Goal: Transaction & Acquisition: Purchase product/service

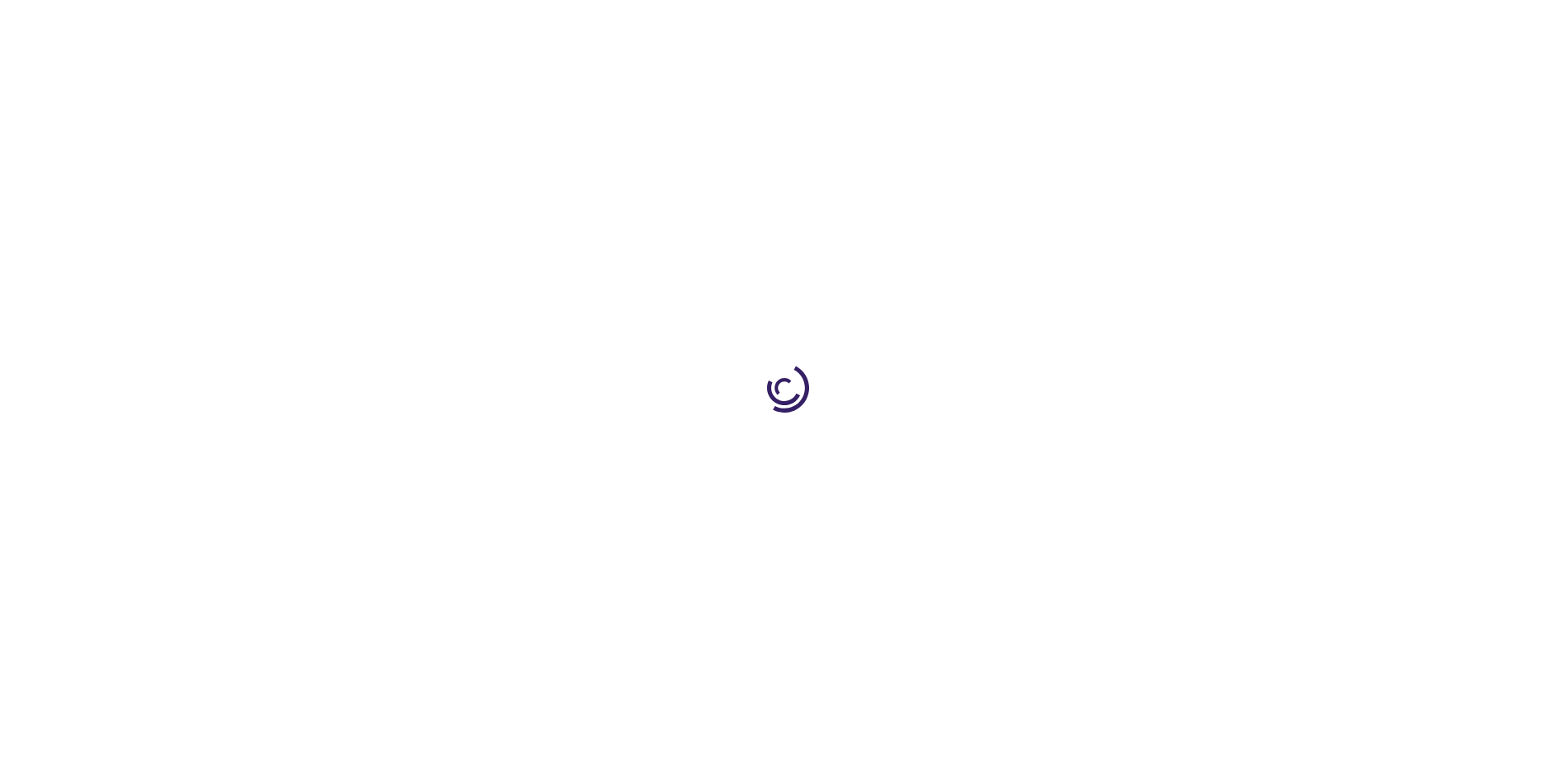
click at [1037, 25] on link "Log In" at bounding box center [1035, 24] width 33 height 13
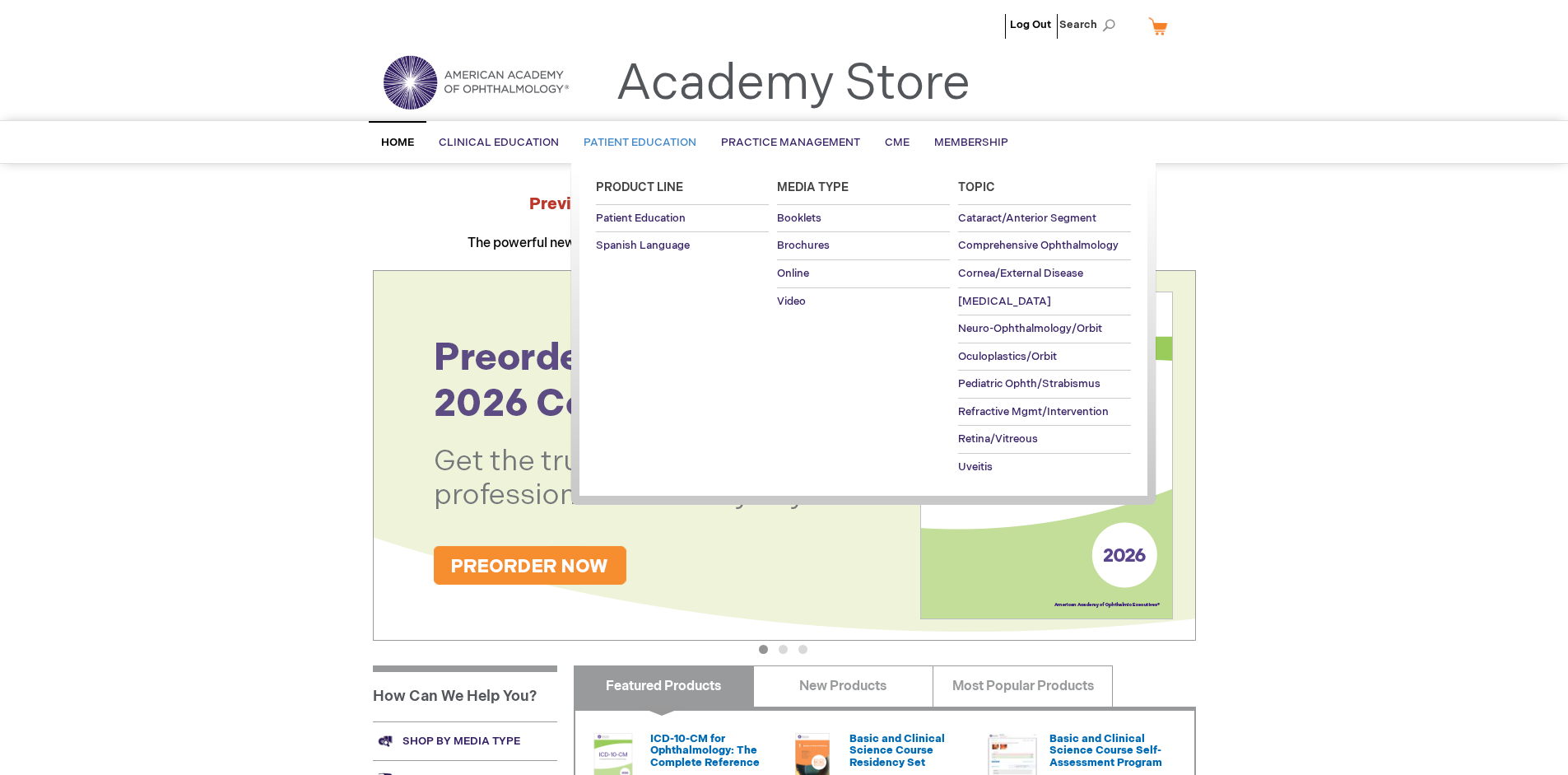
click at [635, 142] on span "Patient Education" at bounding box center [639, 142] width 112 height 13
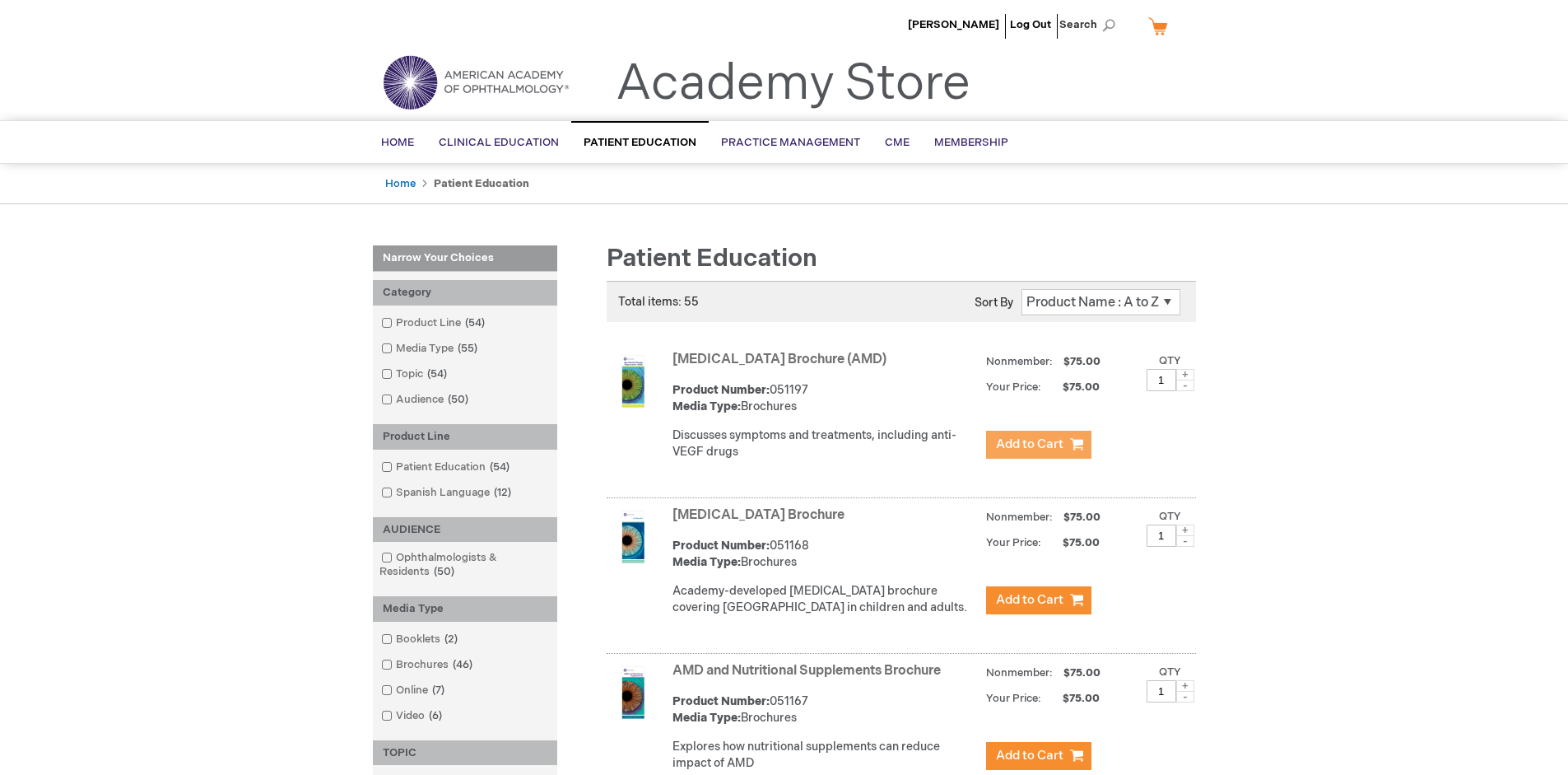
click at [1038, 445] on span "Add to Cart" at bounding box center [1029, 444] width 68 height 16
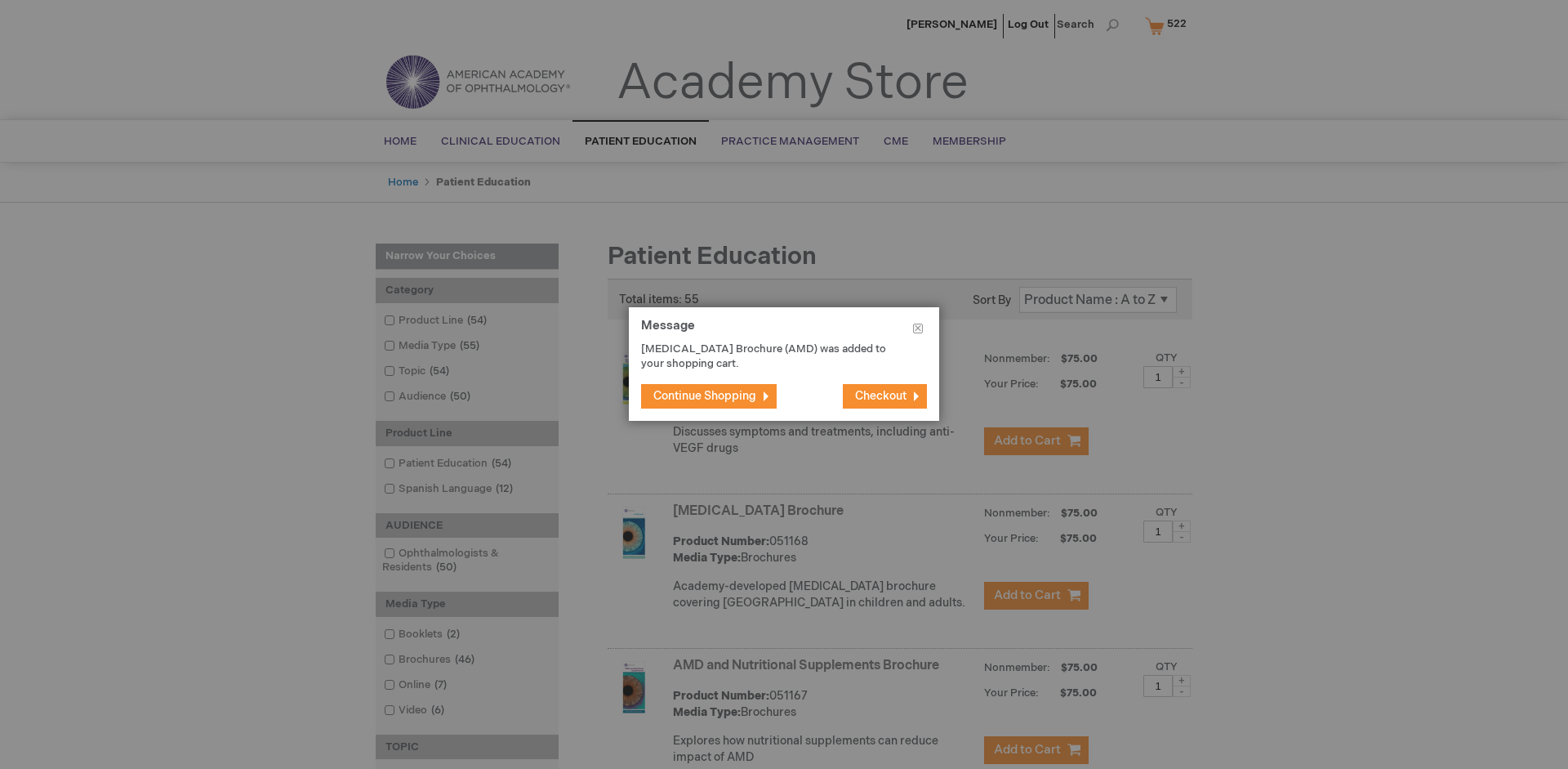
click at [705, 396] on span "Continue Shopping" at bounding box center [705, 396] width 103 height 14
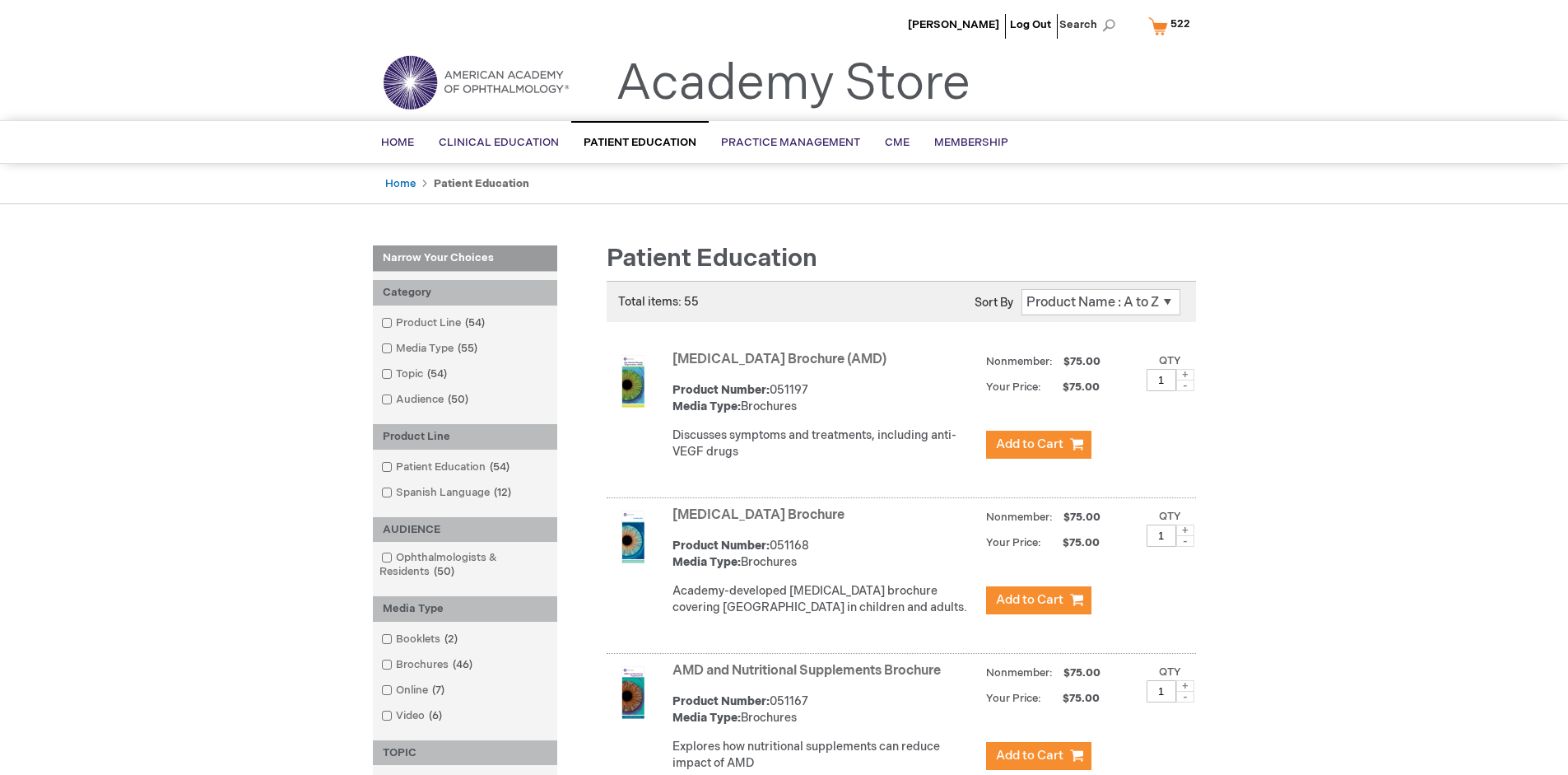
click at [810, 678] on link "AMD and Nutritional Supplements Brochure" at bounding box center [806, 670] width 268 height 16
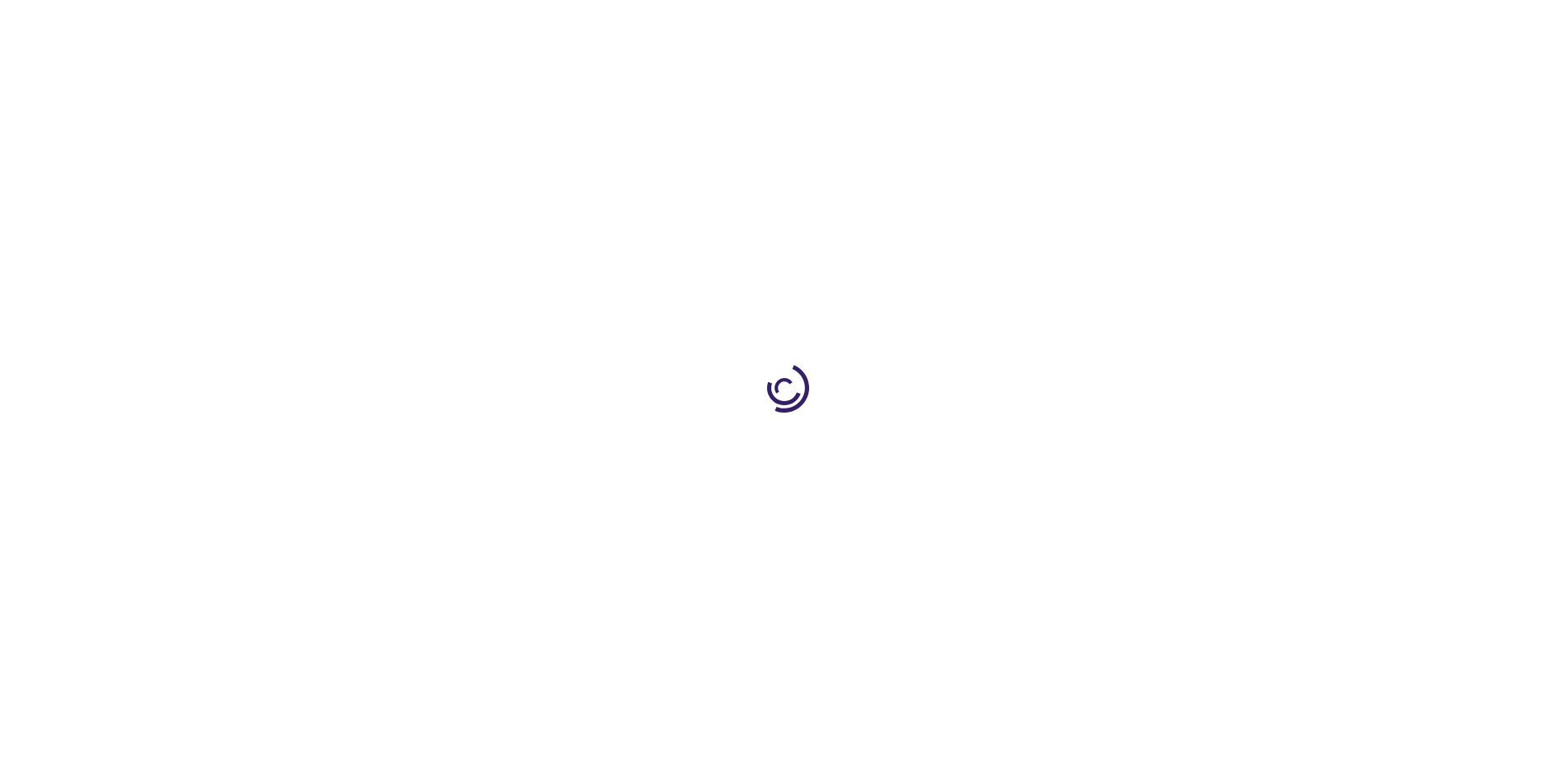
type input "1"
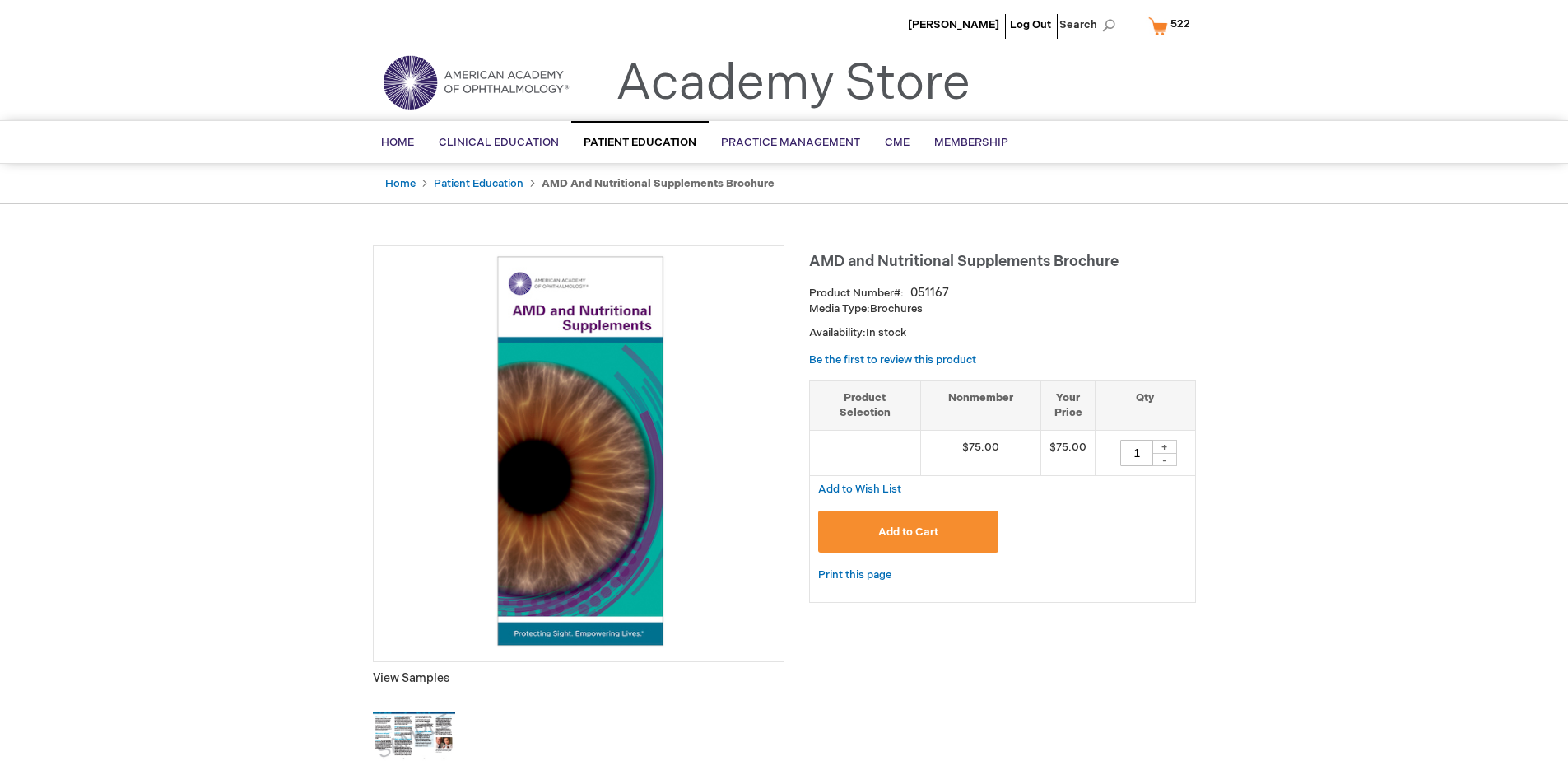
click at [908, 532] on span "Add to Cart" at bounding box center [908, 532] width 60 height 13
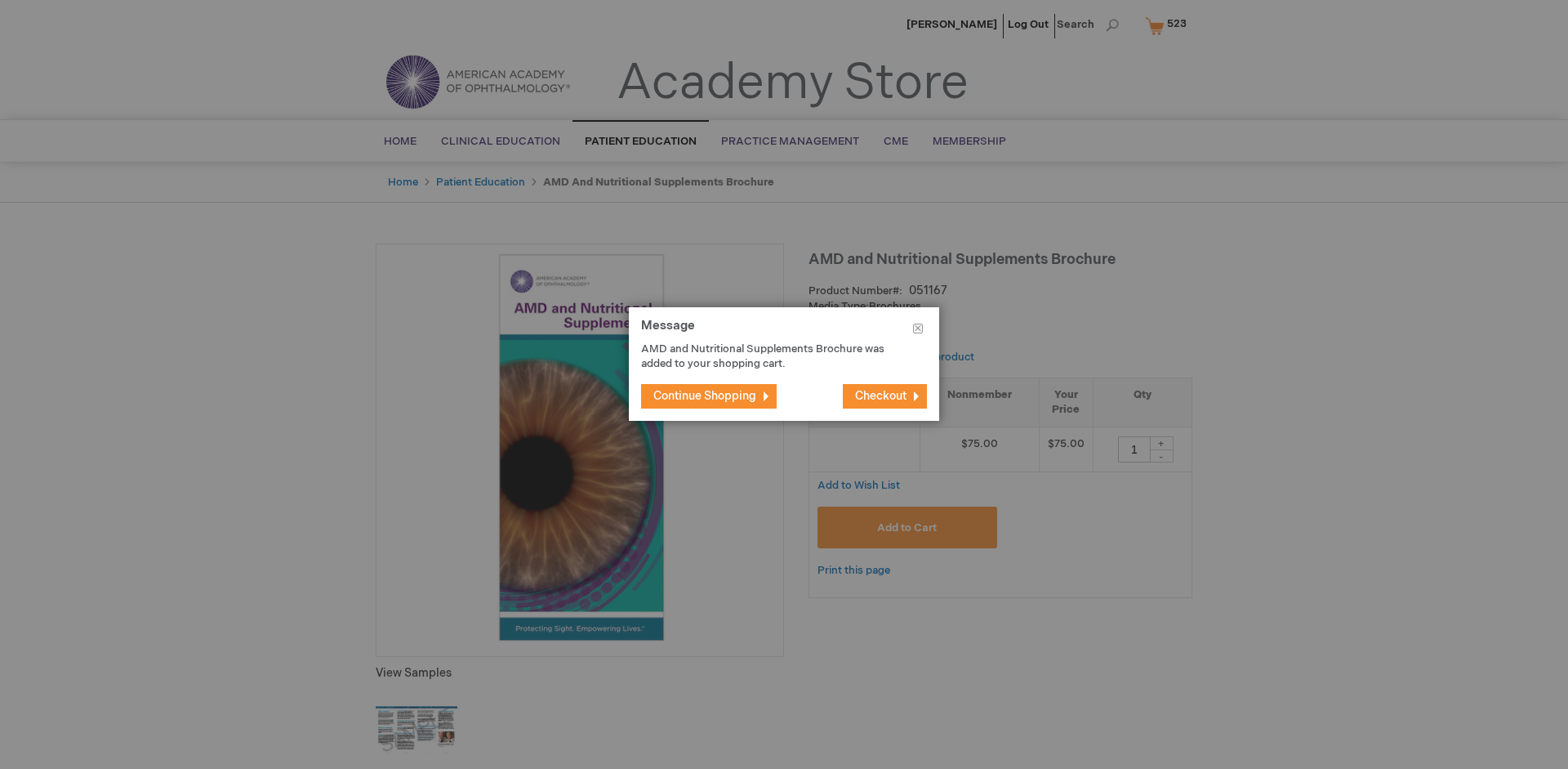
click at [705, 396] on span "Continue Shopping" at bounding box center [705, 396] width 103 height 14
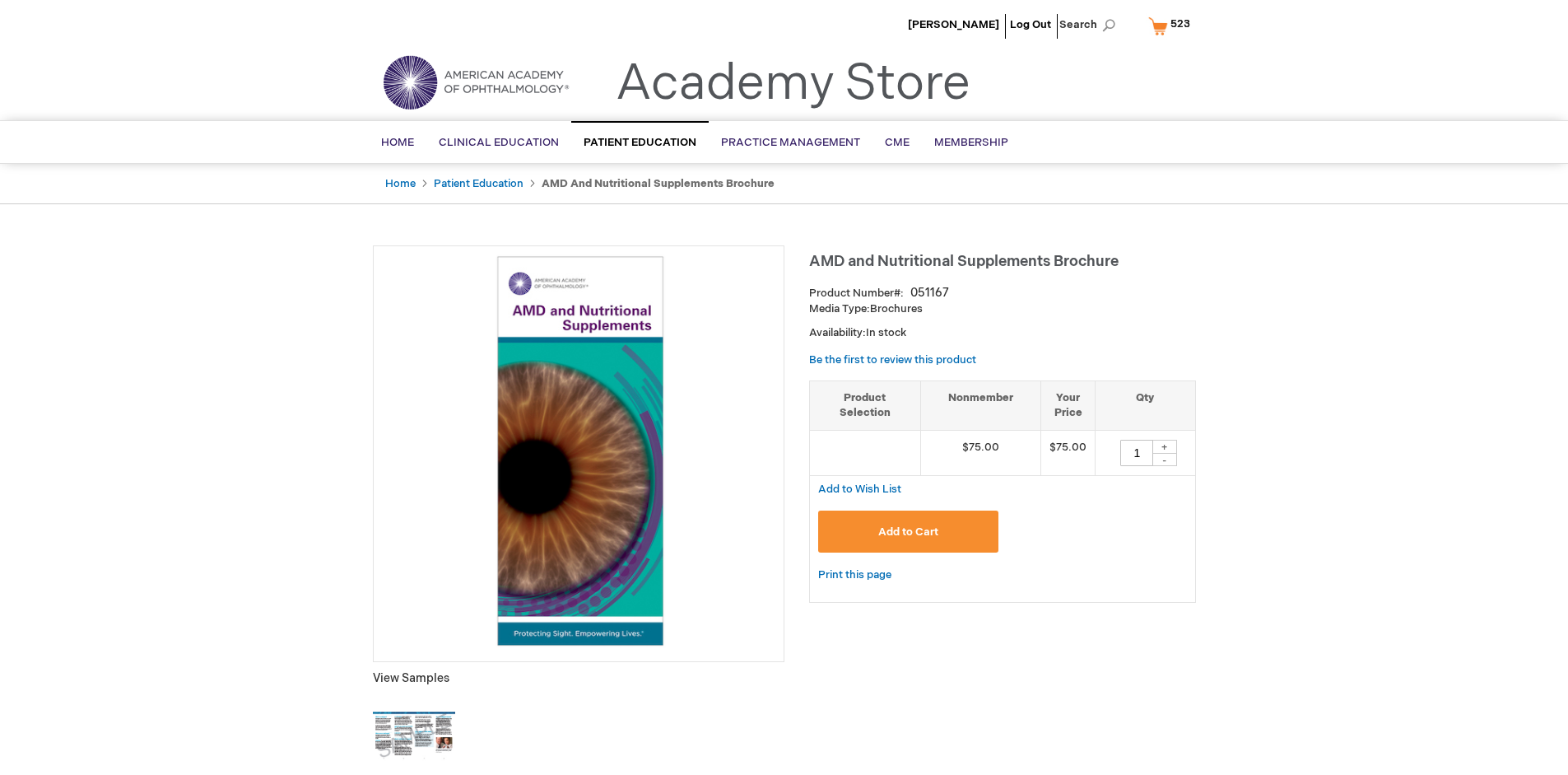
click at [1172, 25] on span "523" at bounding box center [1180, 24] width 20 height 13
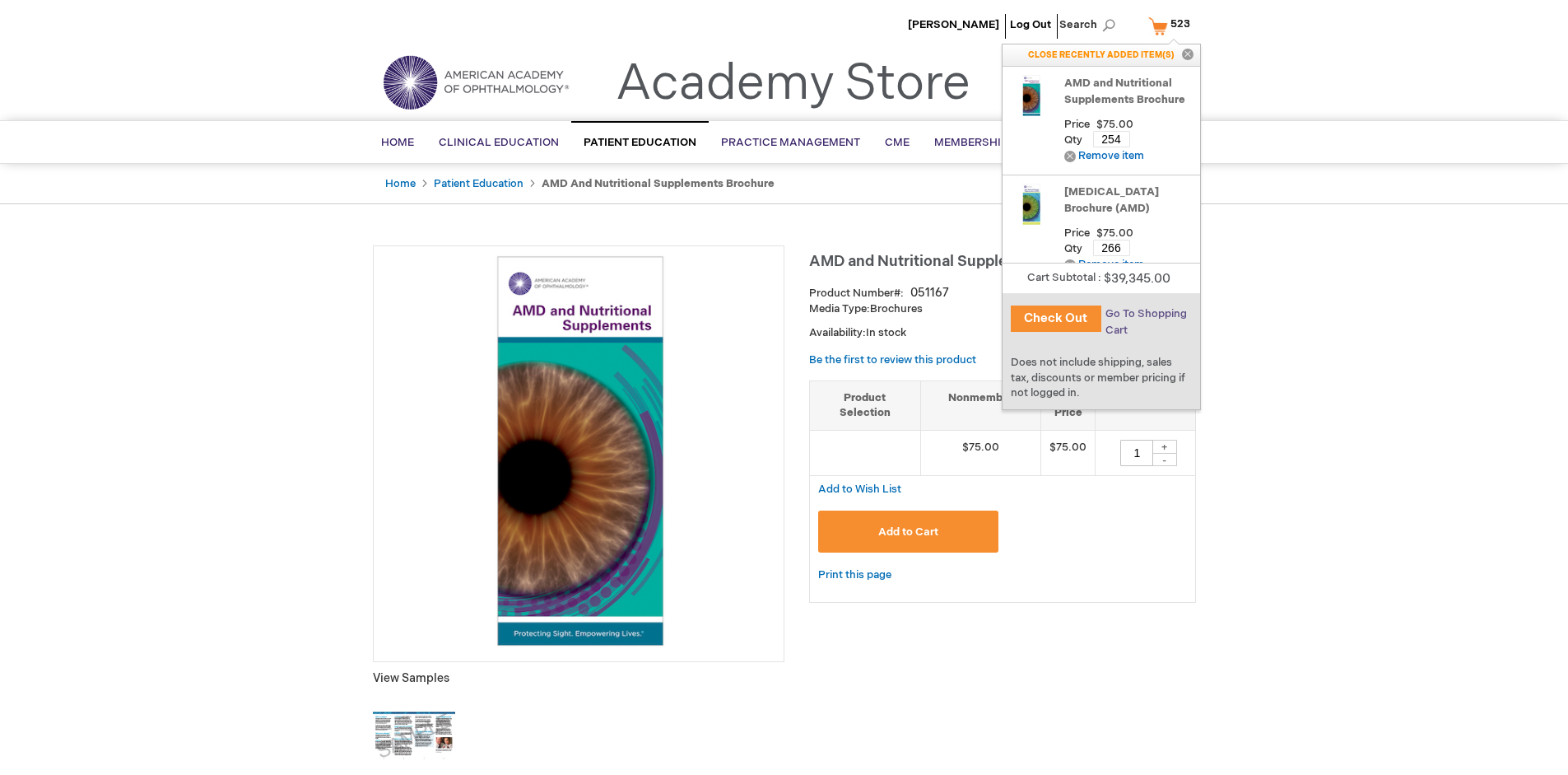
click at [1144, 314] on span "Go To Shopping Cart" at bounding box center [1146, 322] width 82 height 30
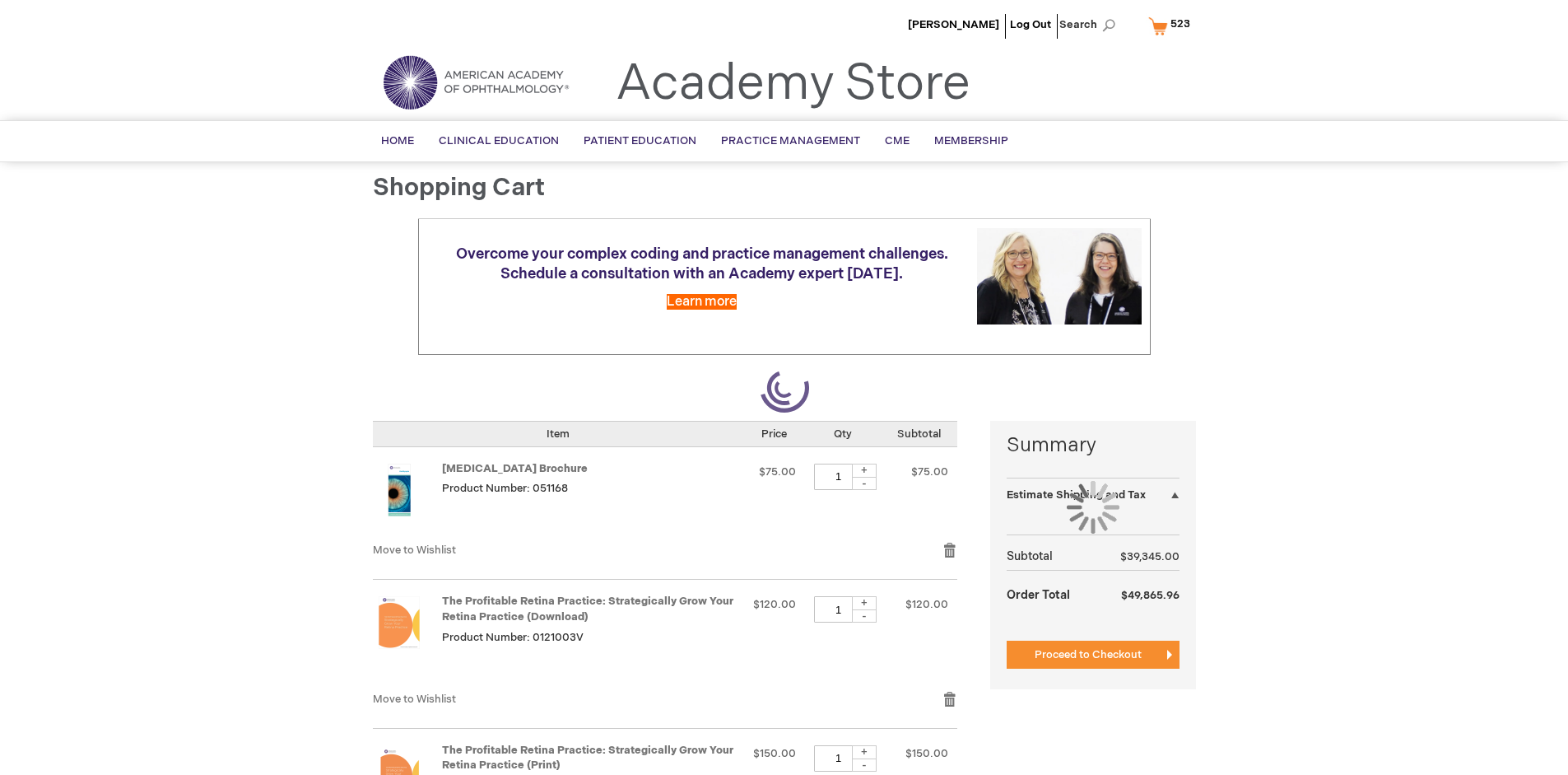
select select "US"
select select "41"
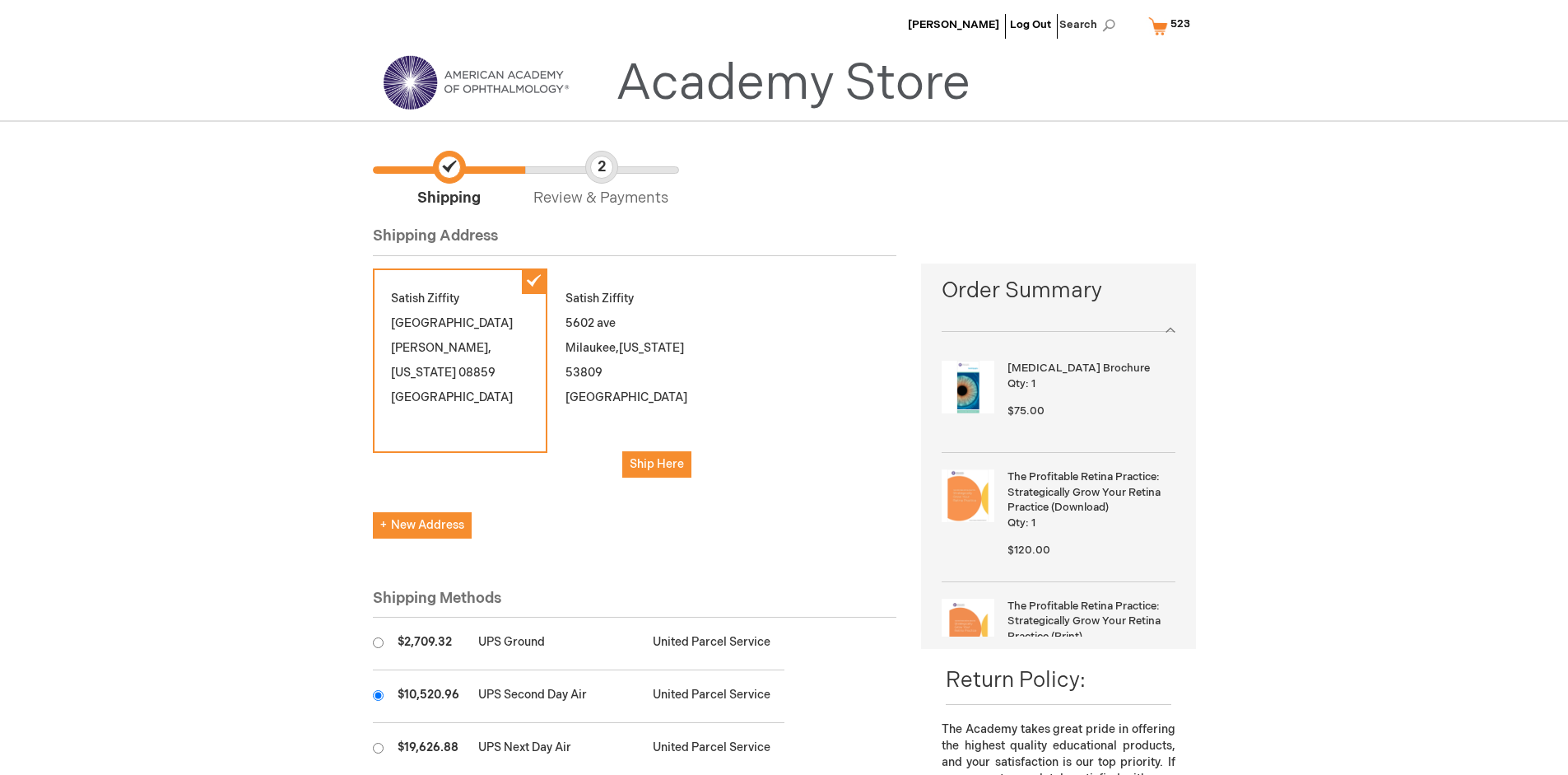
click at [378, 695] on input "radio" at bounding box center [378, 696] width 11 height 11
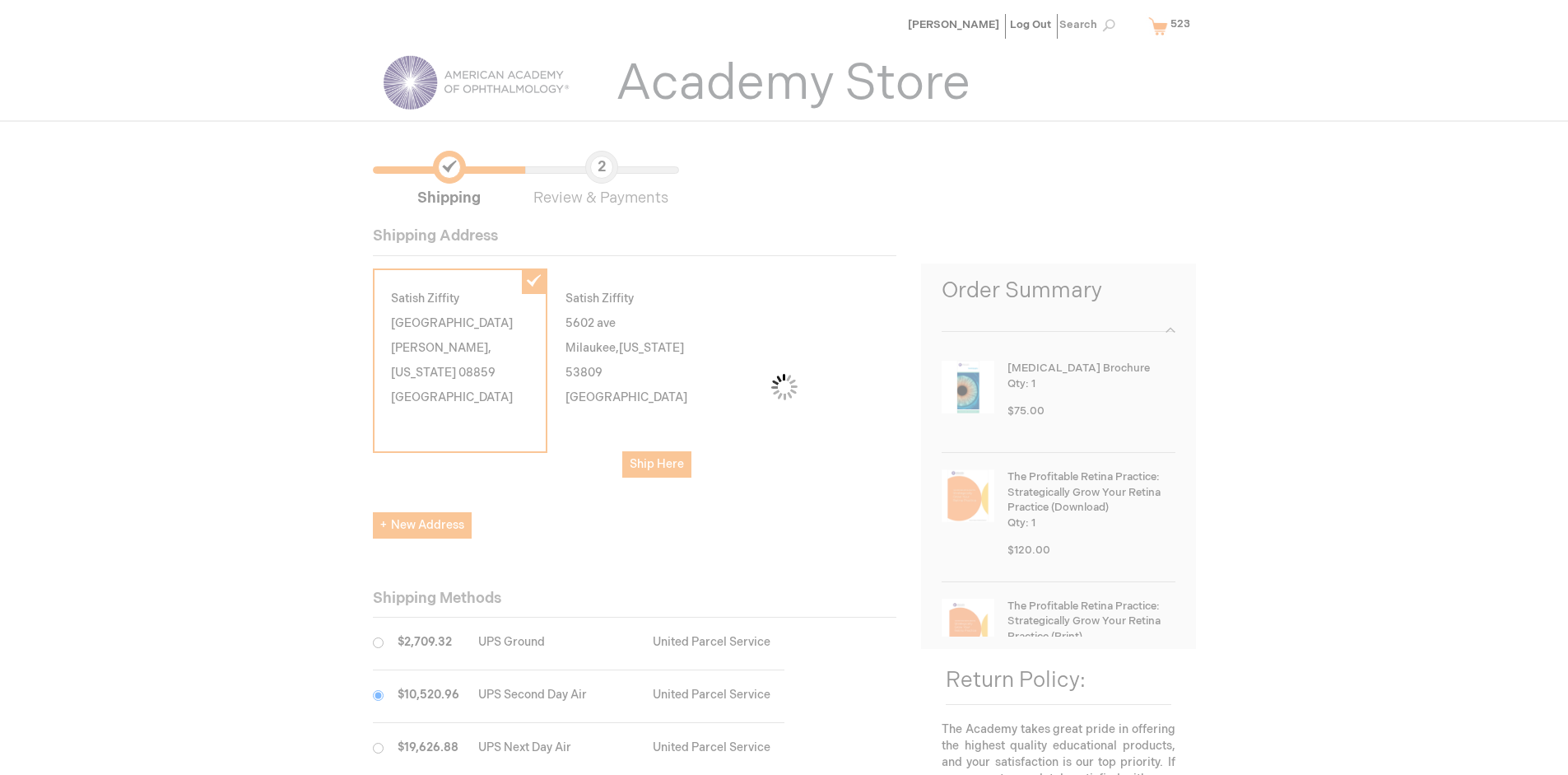
scroll to position [83, 0]
